Goal: Transaction & Acquisition: Purchase product/service

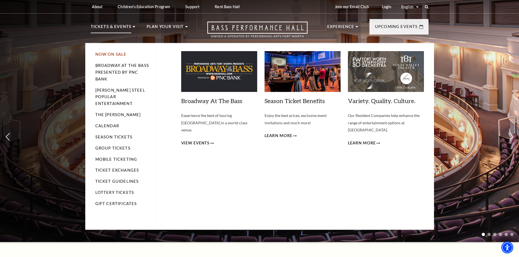
click at [117, 55] on link "Now On Sale" at bounding box center [110, 54] width 31 height 5
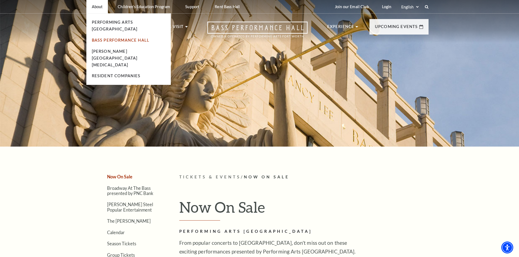
click at [107, 38] on link "Bass Performance Hall" at bounding box center [121, 40] width 58 height 5
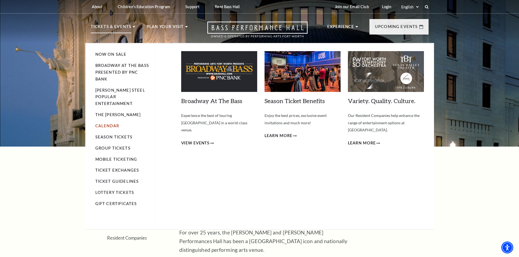
click at [110, 124] on link "Calendar" at bounding box center [107, 126] width 24 height 5
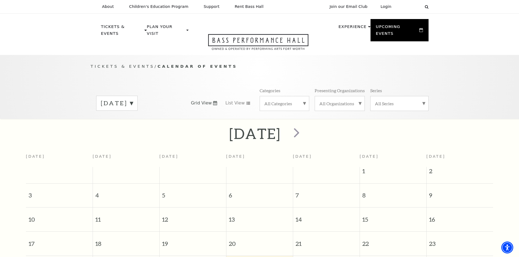
click at [133, 99] on label "August 2025" at bounding box center [117, 103] width 32 height 8
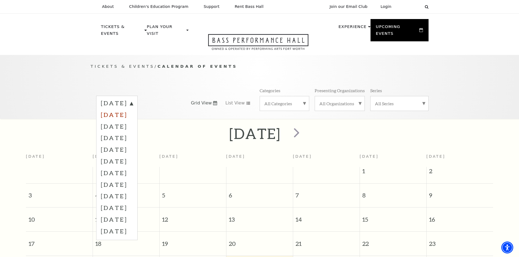
click at [133, 111] on label "September 2025" at bounding box center [117, 115] width 32 height 12
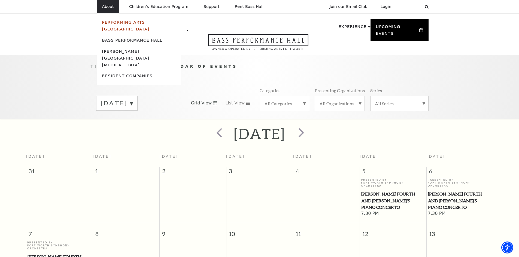
click at [105, 25] on link "Performing Arts [GEOGRAPHIC_DATA]" at bounding box center [125, 25] width 47 height 11
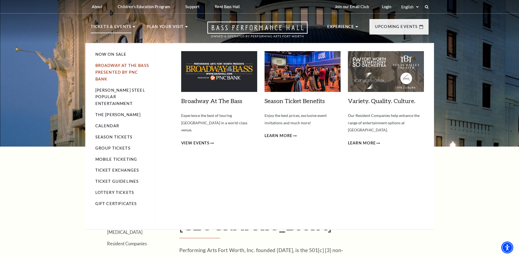
click at [118, 73] on link "Broadway At The Bass presented by PNC Bank" at bounding box center [122, 72] width 54 height 18
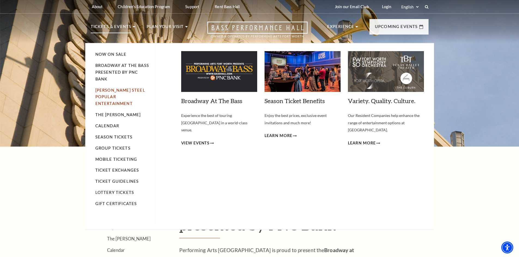
click at [129, 98] on link "[PERSON_NAME] Steel Popular Entertainment" at bounding box center [120, 97] width 50 height 18
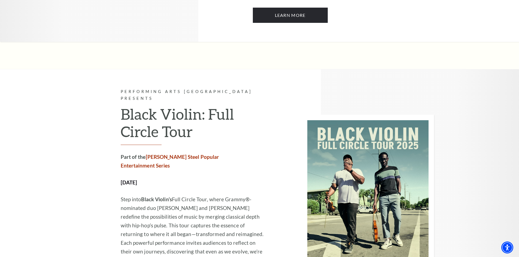
scroll to position [599, 0]
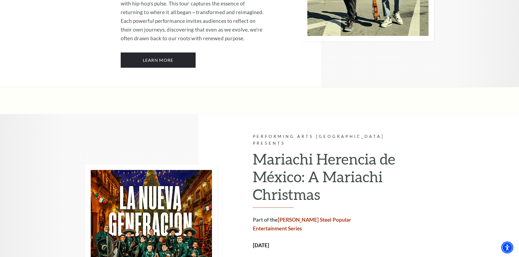
scroll to position [845, 0]
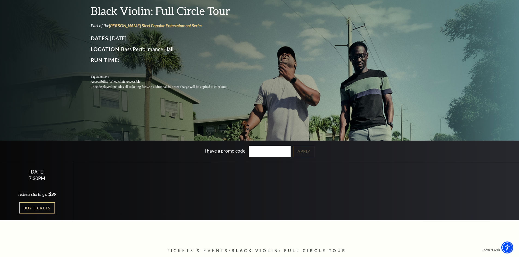
scroll to position [82, 0]
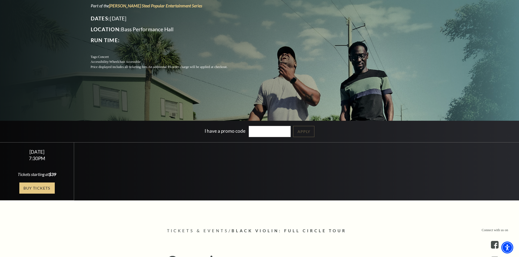
click at [48, 188] on link "Buy Tickets" at bounding box center [36, 188] width 35 height 11
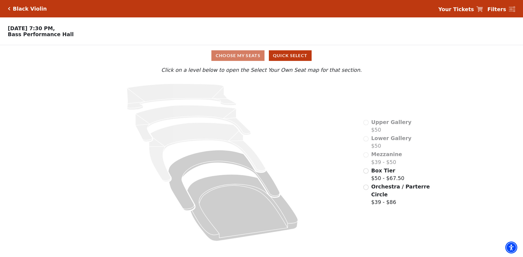
click at [253, 60] on div "Choose My Seats Quick Select" at bounding box center [261, 55] width 392 height 11
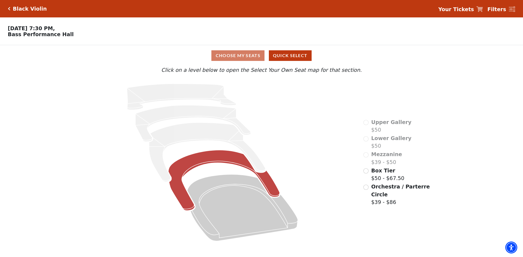
click at [269, 190] on icon at bounding box center [223, 180] width 111 height 61
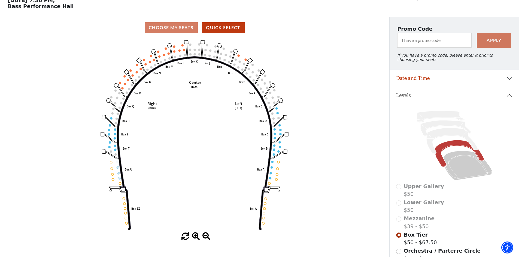
scroll to position [16, 0]
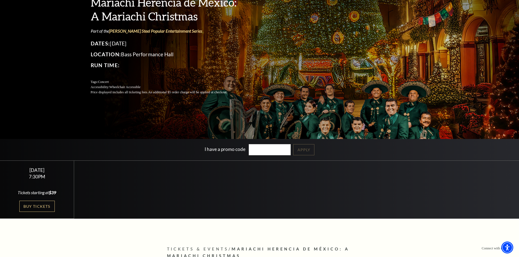
scroll to position [109, 0]
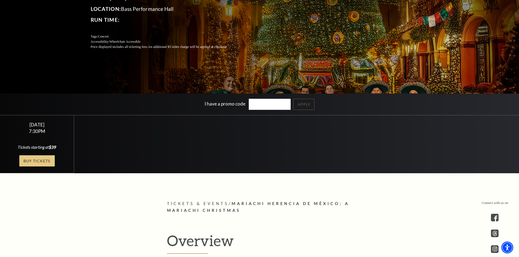
click at [37, 162] on link "Buy Tickets" at bounding box center [36, 161] width 35 height 11
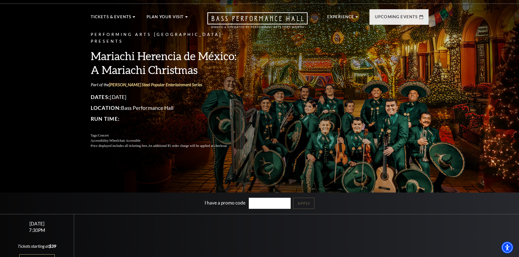
scroll to position [0, 0]
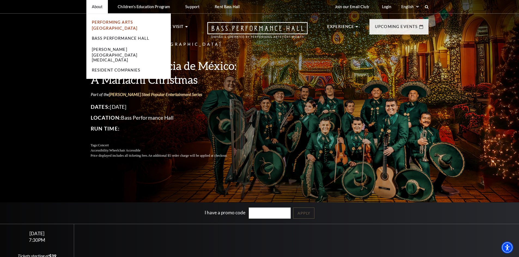
click at [130, 20] on link "Performing Arts [GEOGRAPHIC_DATA]" at bounding box center [115, 25] width 46 height 11
